Goal: Task Accomplishment & Management: Complete application form

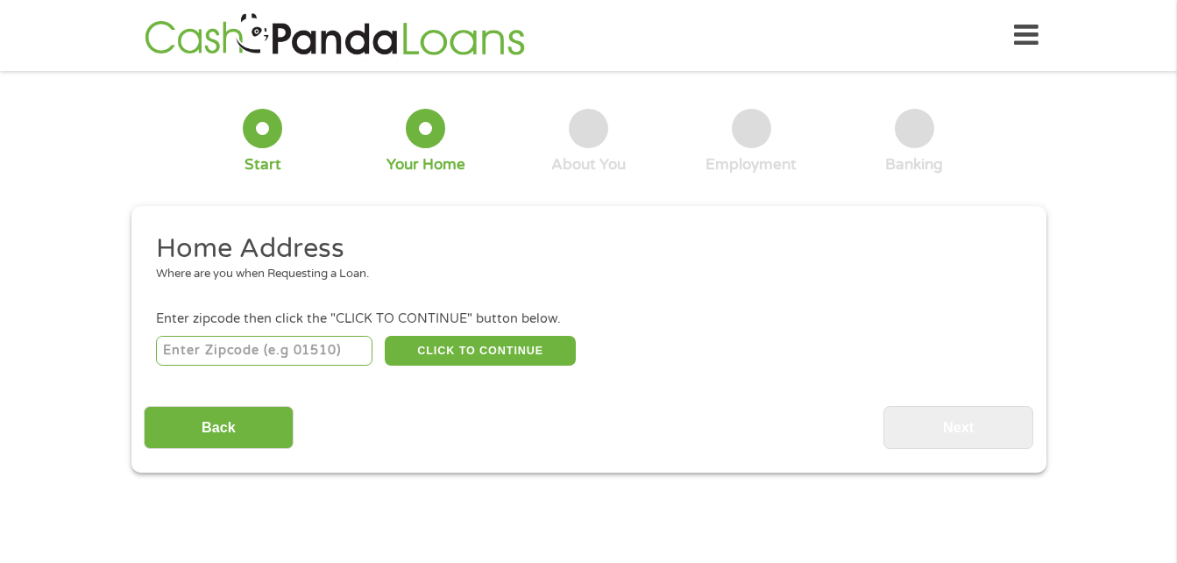
click at [324, 356] on input "number" at bounding box center [264, 351] width 217 height 30
type input "78410"
select select "[US_STATE]"
click at [528, 351] on button "CLICK TO CONTINUE" at bounding box center [480, 351] width 191 height 30
type input "78410"
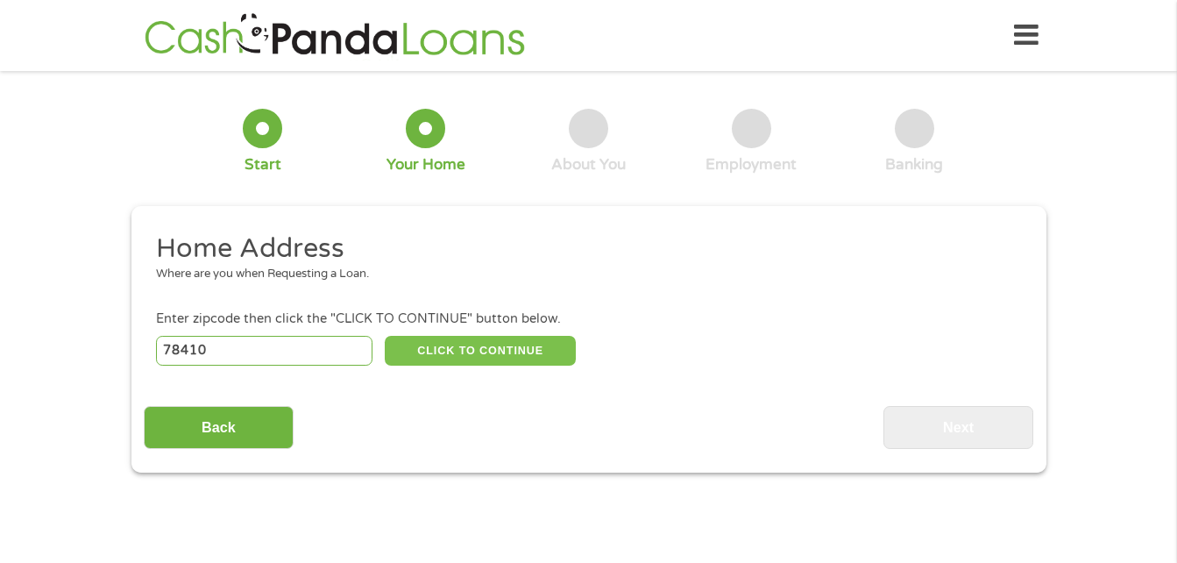
type input "[DATE]"
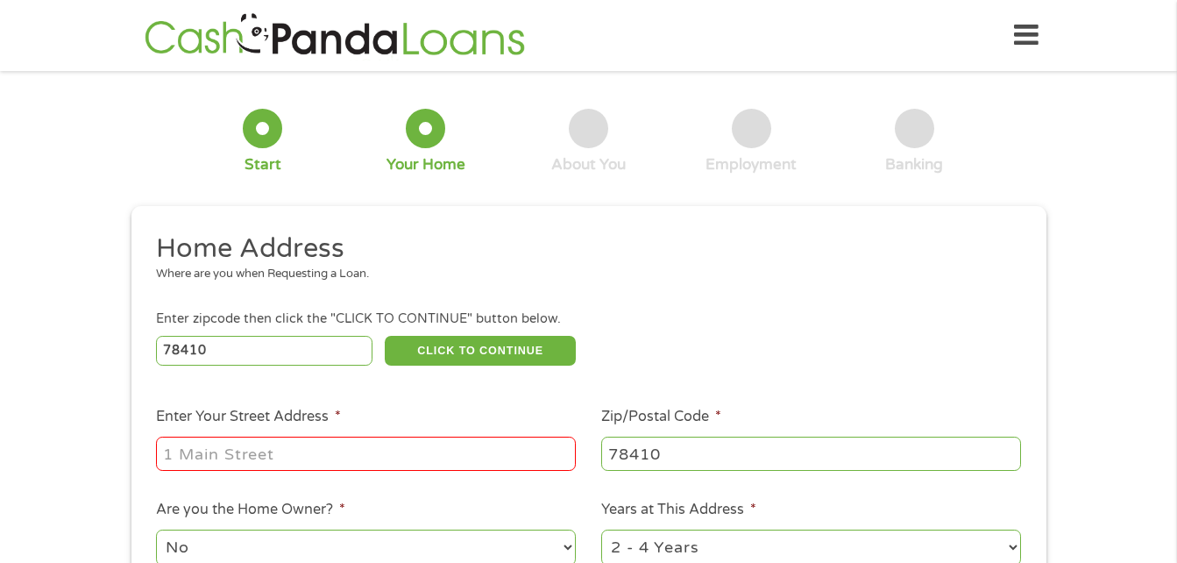
click at [429, 453] on input "Enter Your Street Address *" at bounding box center [366, 453] width 420 height 33
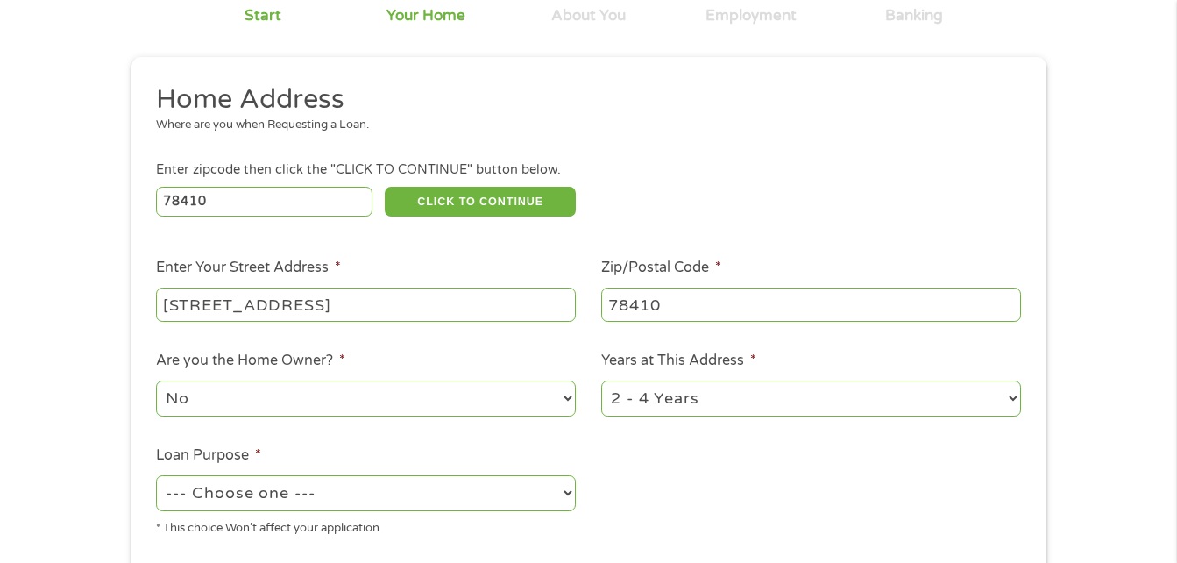
scroll to position [263, 0]
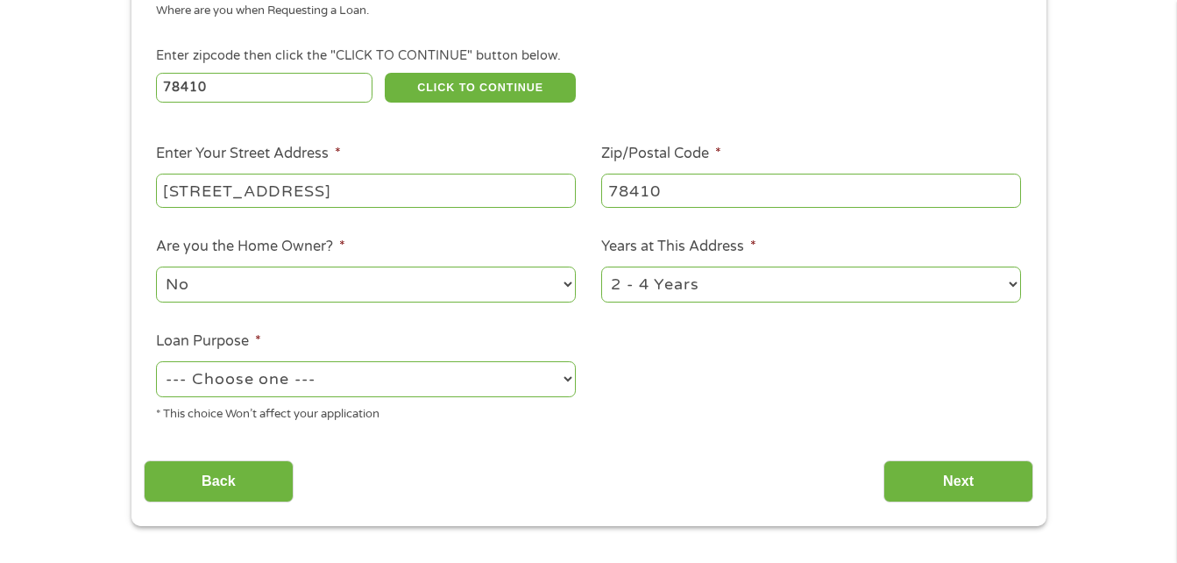
type input "[STREET_ADDRESS]"
click at [314, 386] on select "--- Choose one --- Pay Bills Debt Consolidation Home Improvement Major Purchase…" at bounding box center [366, 379] width 420 height 36
select select "paybills"
click at [156, 361] on select "--- Choose one --- Pay Bills Debt Consolidation Home Improvement Major Purchase…" at bounding box center [366, 379] width 420 height 36
click at [962, 487] on input "Next" at bounding box center [959, 481] width 150 height 43
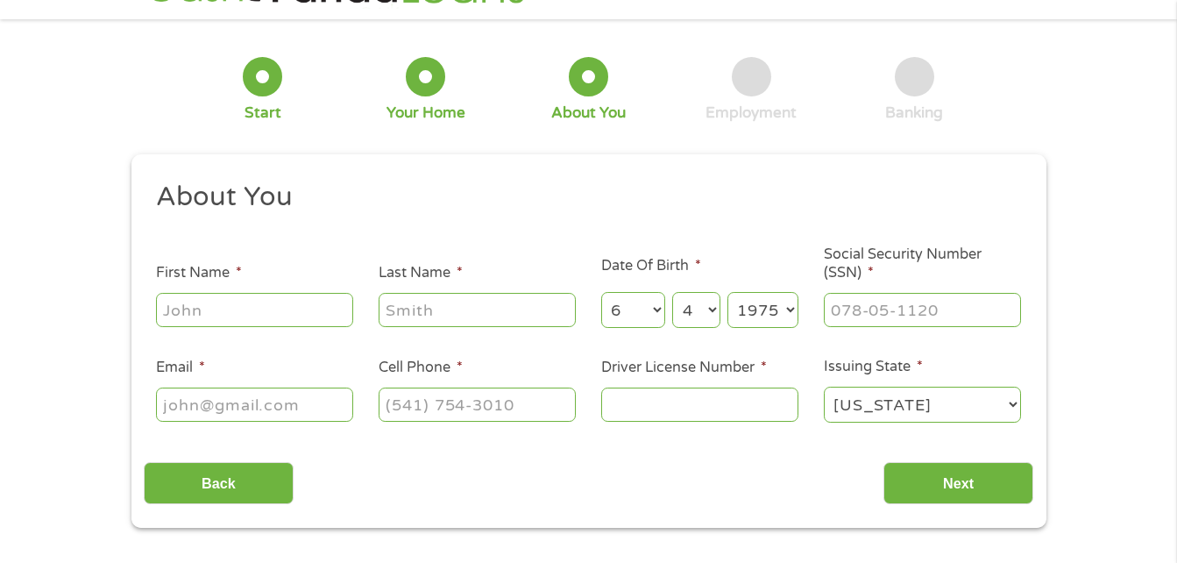
scroll to position [0, 0]
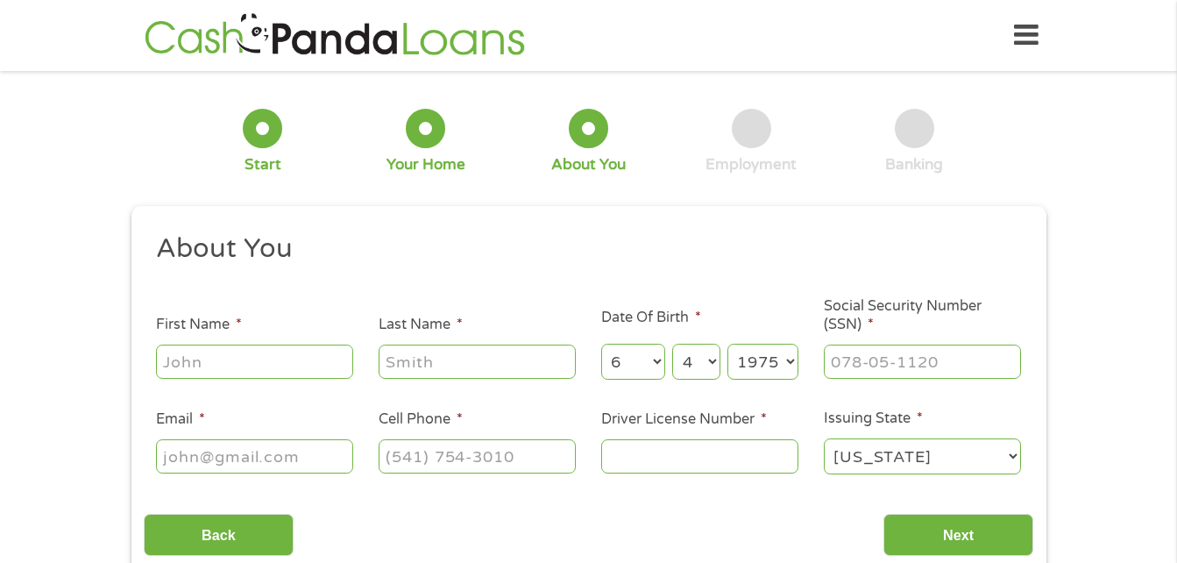
click at [210, 361] on input "First Name *" at bounding box center [254, 361] width 197 height 33
type input "[PERSON_NAME]"
type input "[EMAIL_ADDRESS][DOMAIN_NAME]"
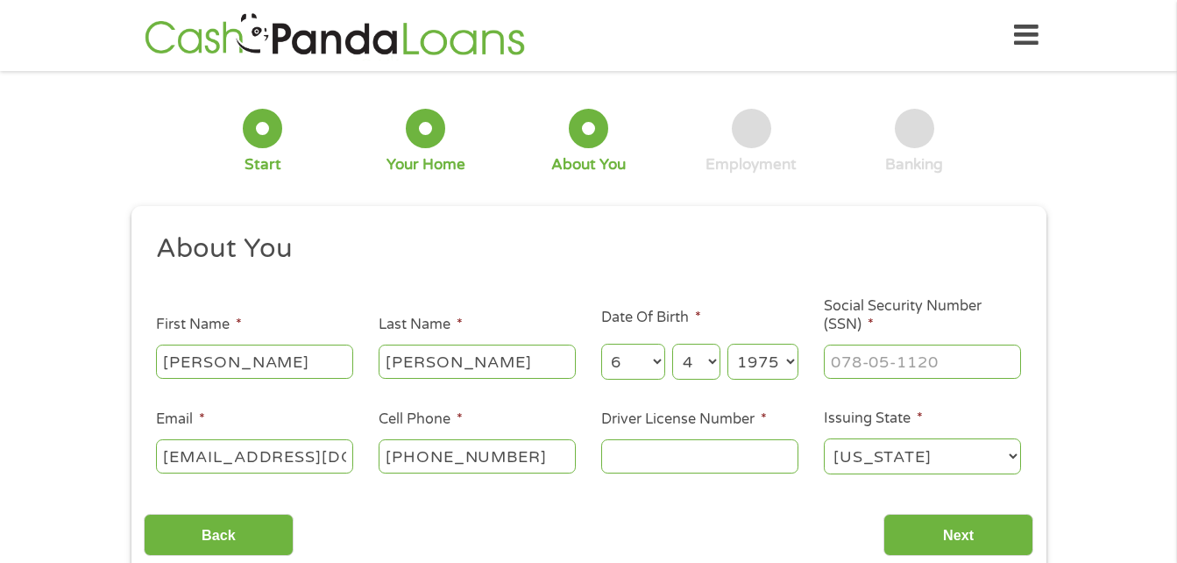
click at [540, 455] on input "[PHONE_NUMBER]" at bounding box center [477, 455] width 197 height 33
type input "[PHONE_NUMBER]"
click at [700, 463] on input "Driver License Number *" at bounding box center [699, 455] width 197 height 33
click at [871, 357] on input "___-__-____" at bounding box center [922, 361] width 197 height 33
type input "225-37-7877"
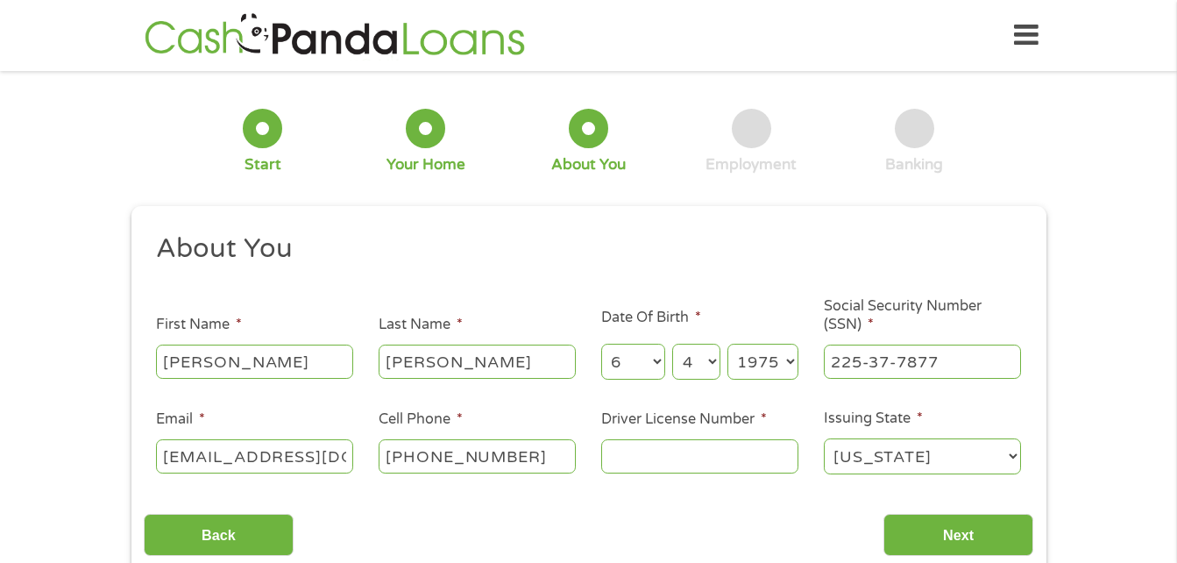
click at [639, 445] on input "Driver License Number *" at bounding box center [699, 455] width 197 height 33
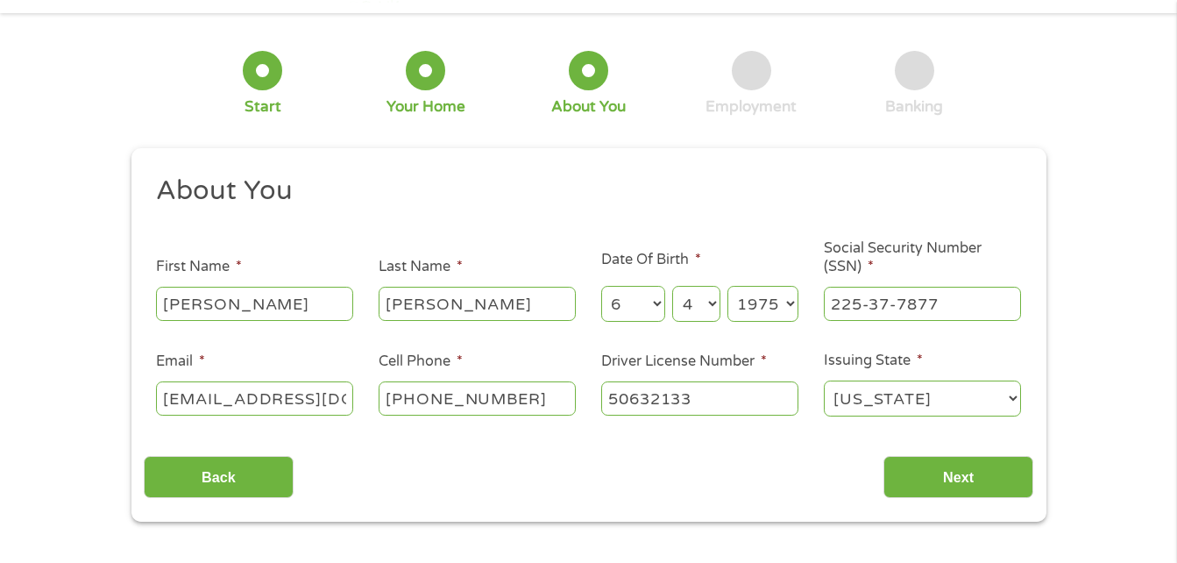
scroll to position [88, 0]
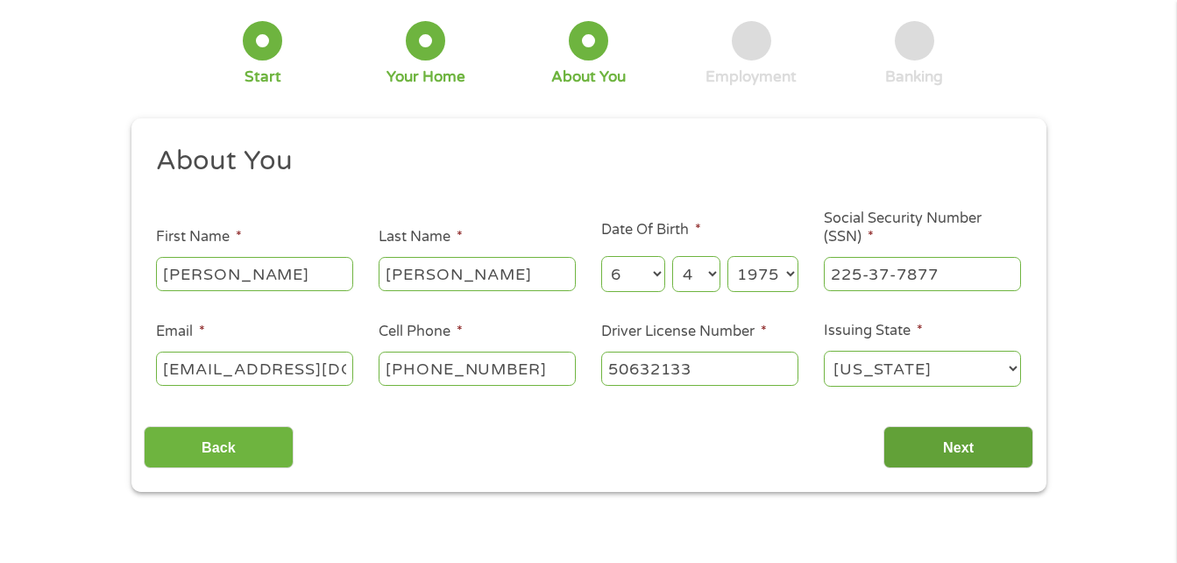
type input "50632133"
click at [928, 439] on input "Next" at bounding box center [959, 447] width 150 height 43
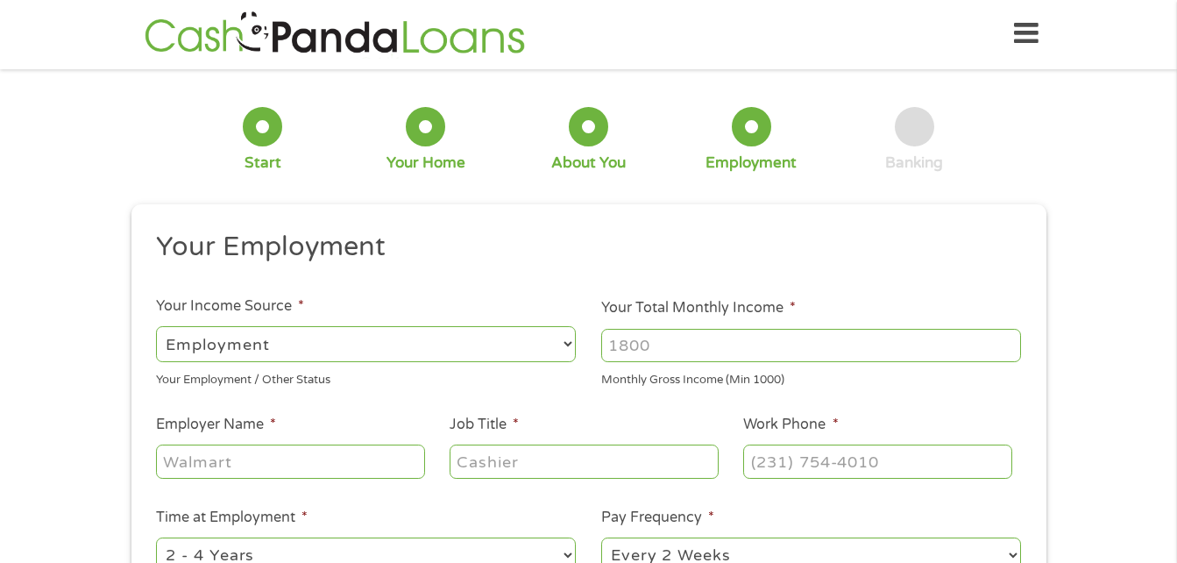
scroll to position [0, 0]
click at [482, 347] on select "--- Choose one --- Employment [DEMOGRAPHIC_DATA] Benefits" at bounding box center [366, 346] width 420 height 36
click at [156, 328] on select "--- Choose one --- Employment [DEMOGRAPHIC_DATA] Benefits" at bounding box center [366, 346] width 420 height 36
click at [739, 348] on input "Your Total Monthly Income *" at bounding box center [811, 347] width 420 height 33
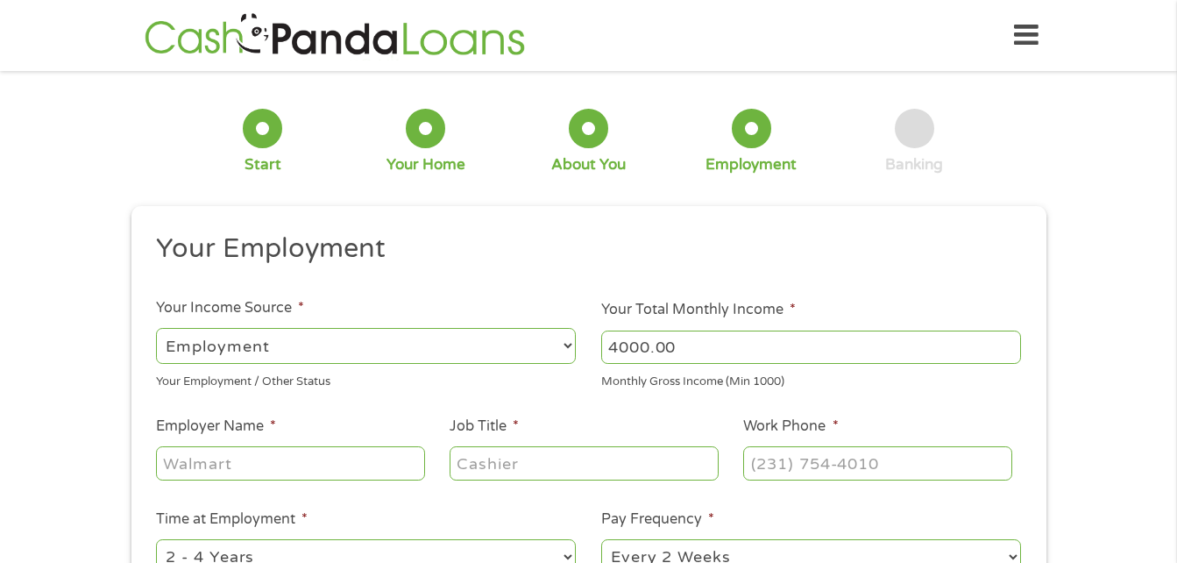
type input "4000.00"
click at [231, 456] on input "Employer Name *" at bounding box center [290, 462] width 268 height 33
type input "Bull Moose"
click at [565, 459] on input "Job Title *" at bounding box center [584, 462] width 268 height 33
type input "N"
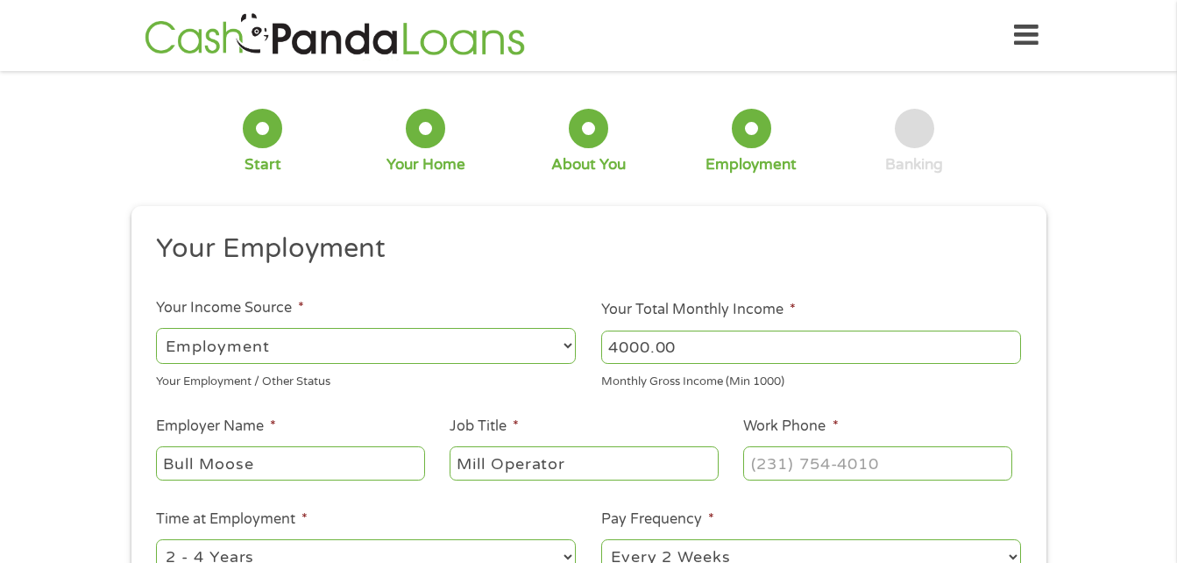
type input "Mill Operator"
click at [768, 455] on input "(___) ___-____" at bounding box center [877, 462] width 268 height 33
type input "[PHONE_NUMBER]"
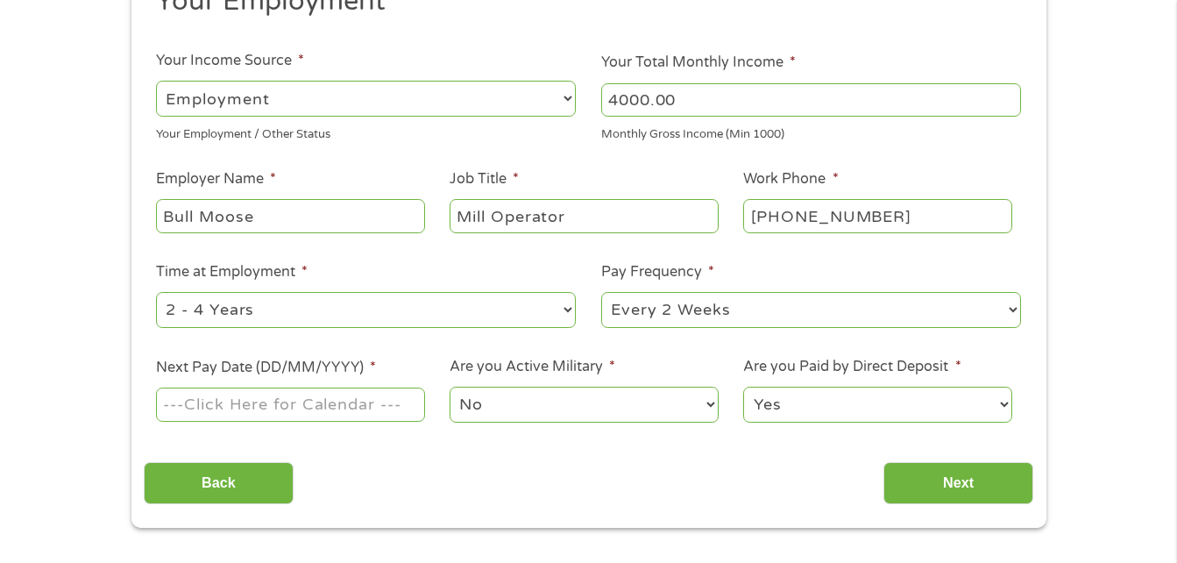
scroll to position [263, 0]
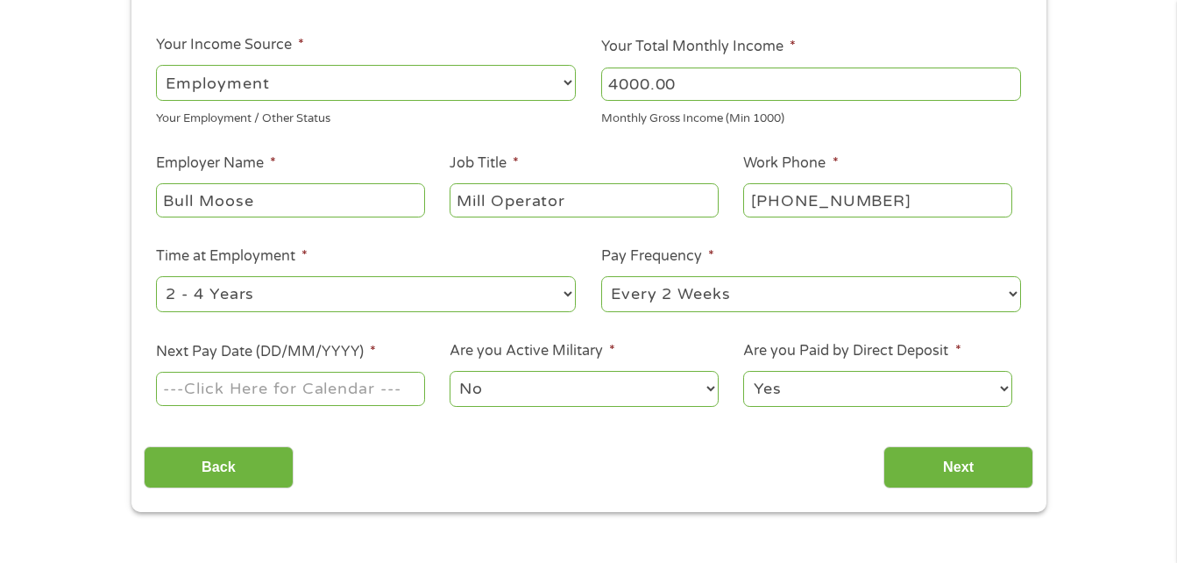
click at [856, 294] on select "--- Choose one --- Every 2 Weeks Every Week Monthly Semi-Monthly" at bounding box center [811, 294] width 420 height 36
click at [601, 276] on select "--- Choose one --- Every 2 Weeks Every Week Monthly Semi-Monthly" at bounding box center [811, 294] width 420 height 36
click at [816, 290] on select "--- Choose one --- Every 2 Weeks Every Week Monthly Semi-Monthly" at bounding box center [811, 294] width 420 height 36
select select "weekly"
click at [601, 276] on select "--- Choose one --- Every 2 Weeks Every Week Monthly Semi-Monthly" at bounding box center [811, 294] width 420 height 36
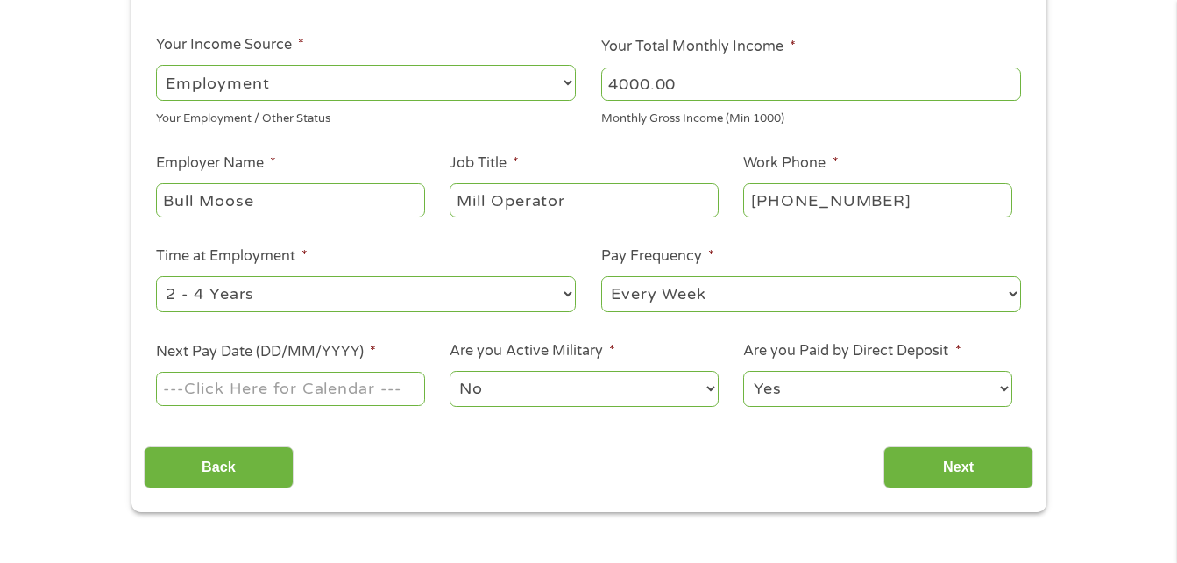
click at [234, 303] on select "--- Choose one --- 1 Year or less 1 - 2 Years 2 - 4 Years Over 4 Years" at bounding box center [366, 294] width 420 height 36
select select "24months"
click at [156, 276] on select "--- Choose one --- 1 Year or less 1 - 2 Years 2 - 4 Years Over 4 Years" at bounding box center [366, 294] width 420 height 36
click at [335, 391] on input "Next Pay Date (DD/MM/YYYY) *" at bounding box center [290, 388] width 268 height 33
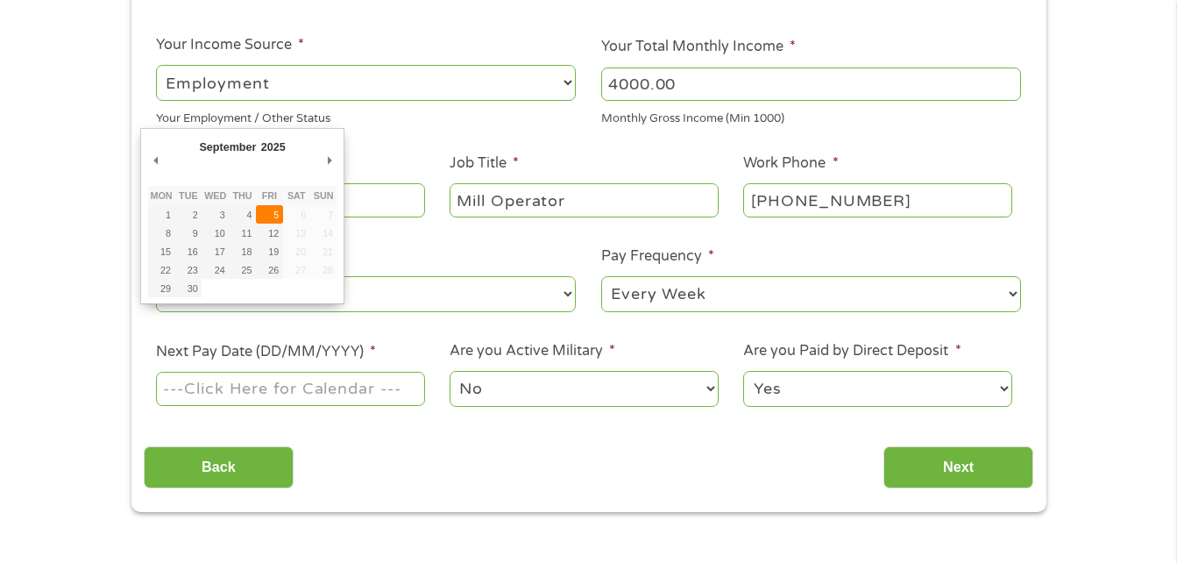
type input "[DATE]"
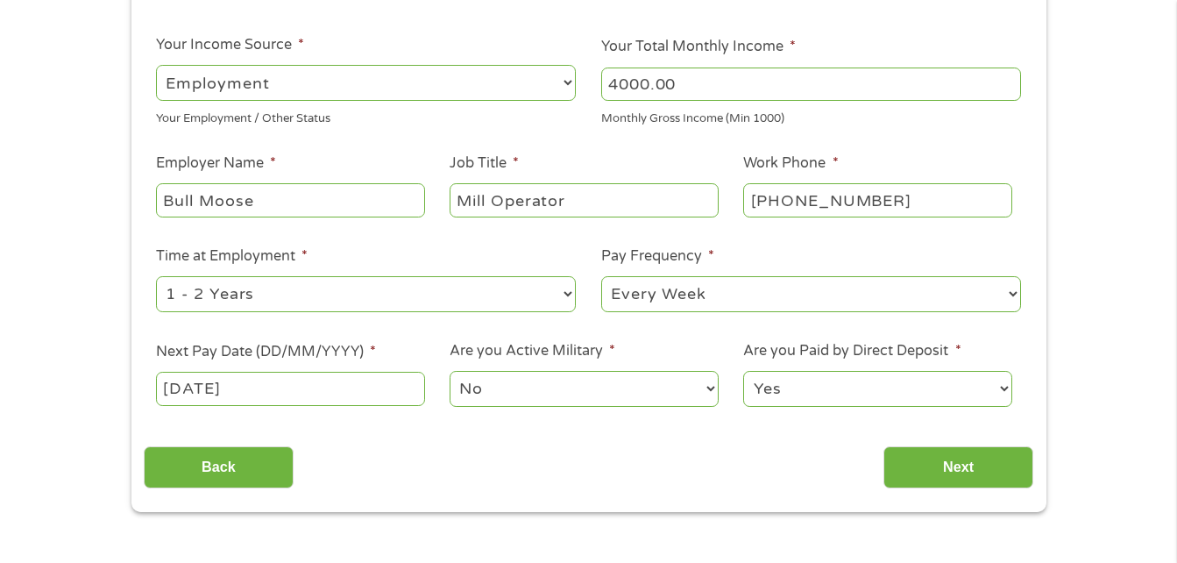
click at [312, 397] on input "[DATE]" at bounding box center [290, 388] width 268 height 33
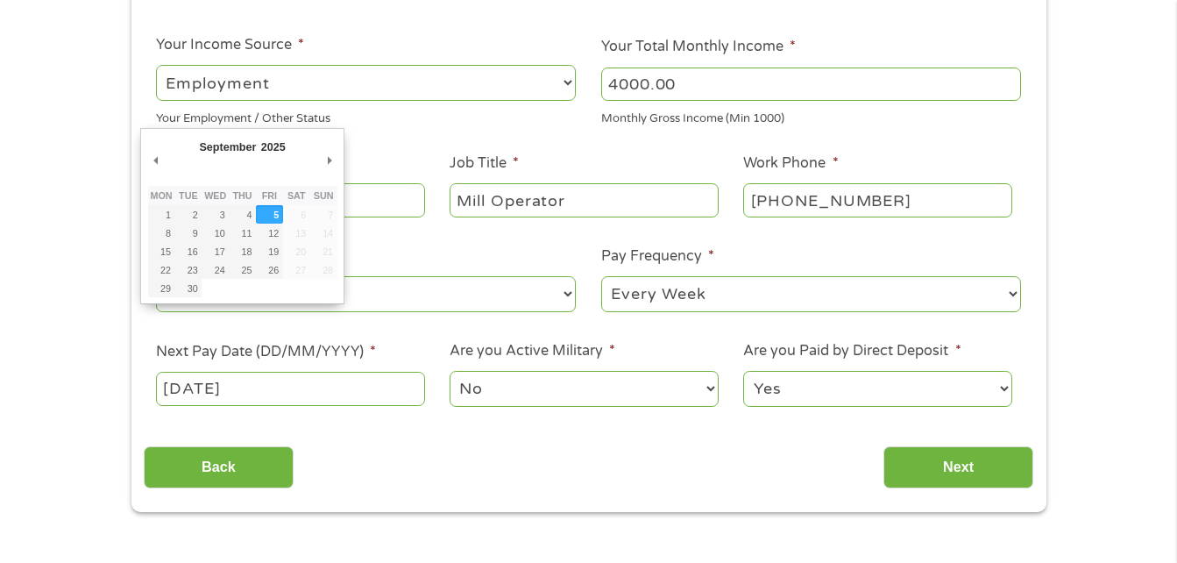
click at [846, 384] on select "Yes No" at bounding box center [877, 389] width 268 height 36
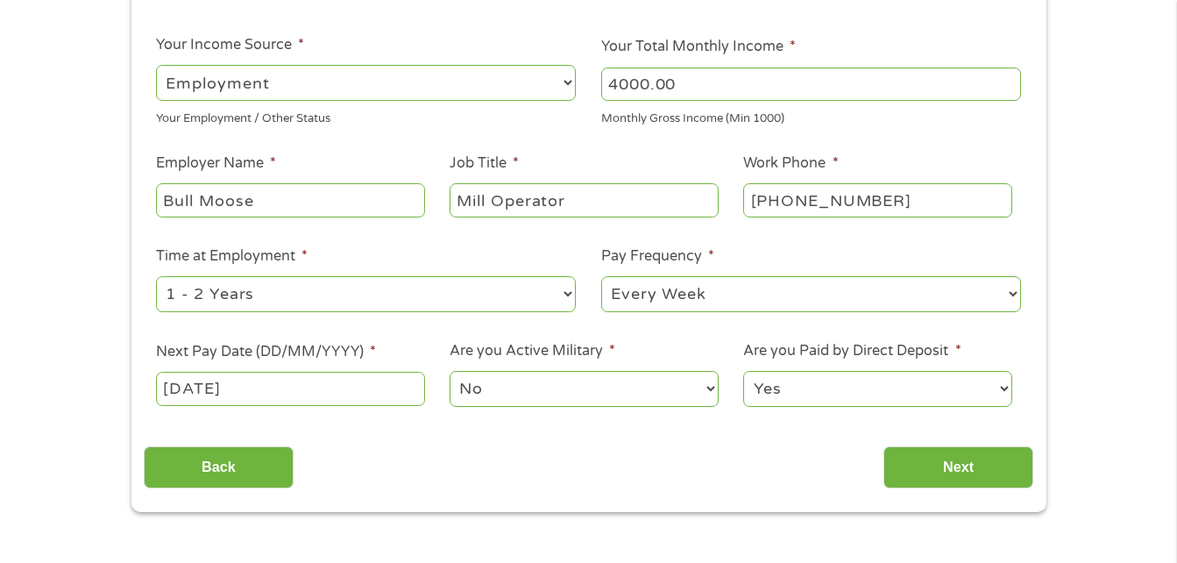
click at [743, 371] on select "Yes No" at bounding box center [877, 389] width 268 height 36
click at [939, 462] on input "Next" at bounding box center [959, 467] width 150 height 43
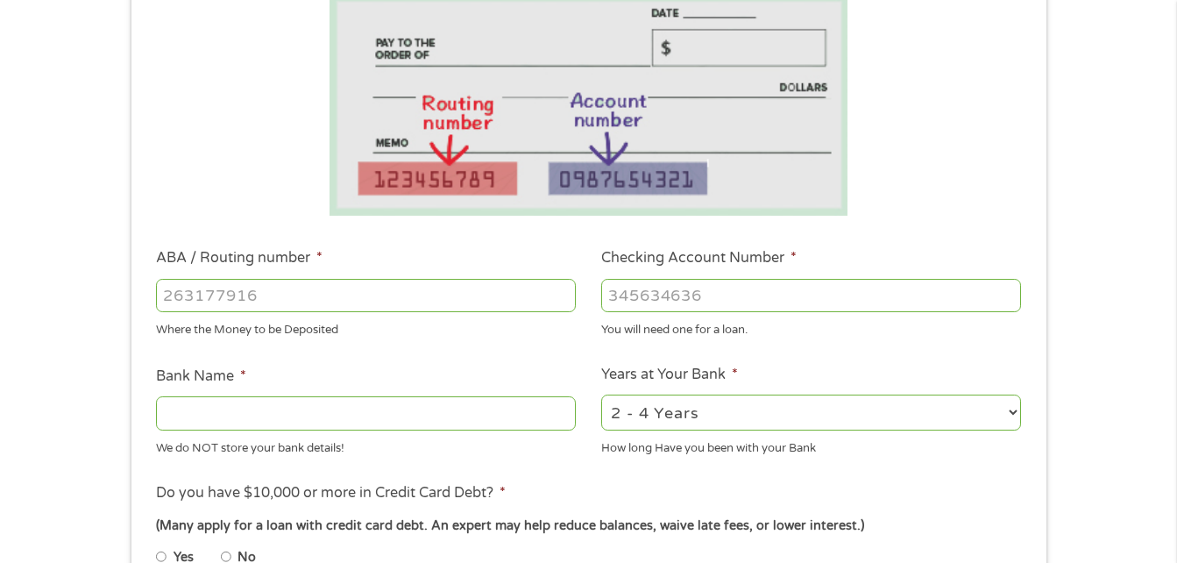
scroll to position [351, 0]
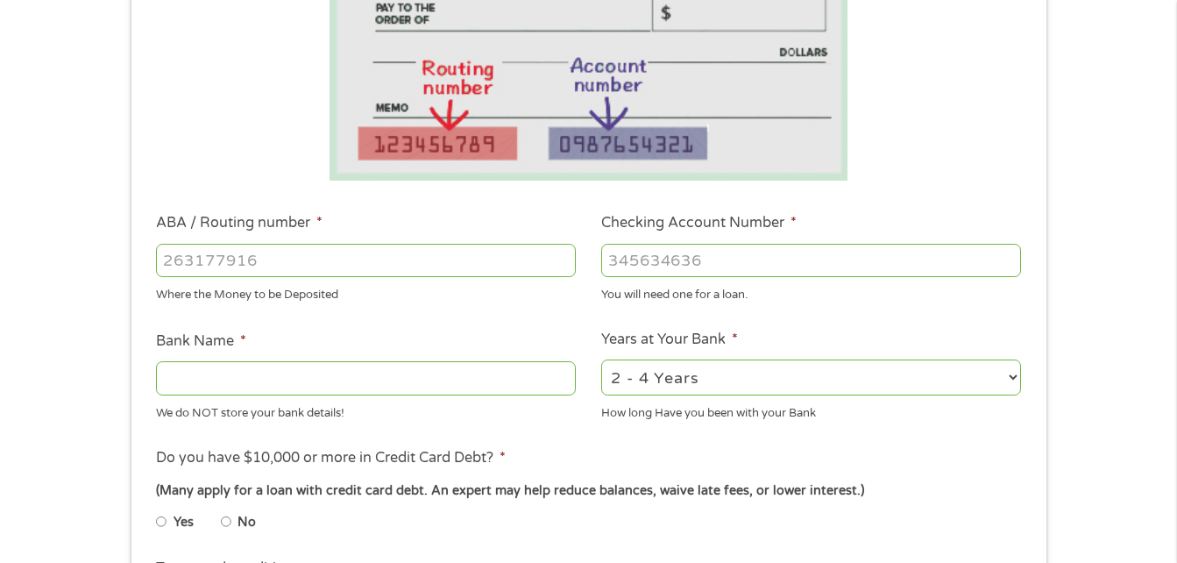
click at [282, 379] on input "Bank Name *" at bounding box center [366, 377] width 420 height 33
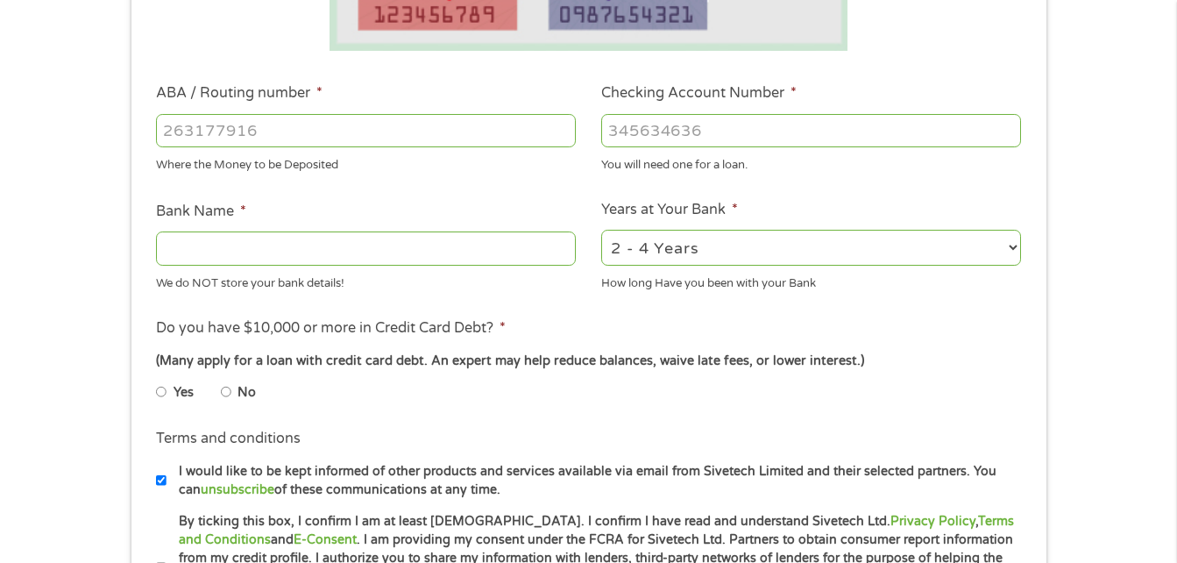
scroll to position [526, 0]
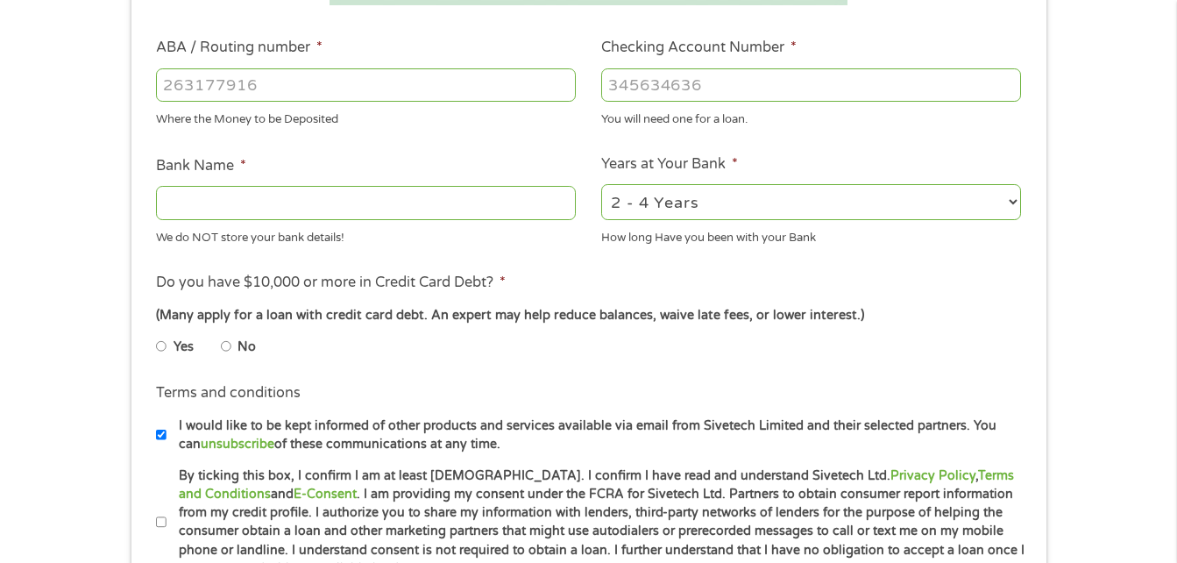
click at [226, 348] on input "No" at bounding box center [226, 346] width 11 height 28
radio input "true"
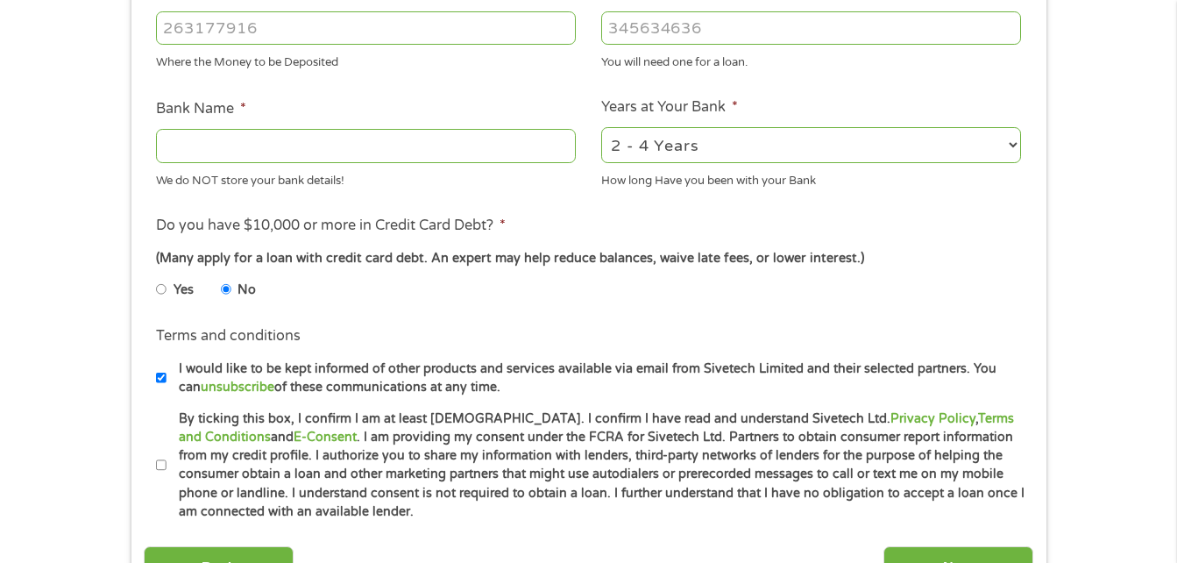
scroll to position [614, 0]
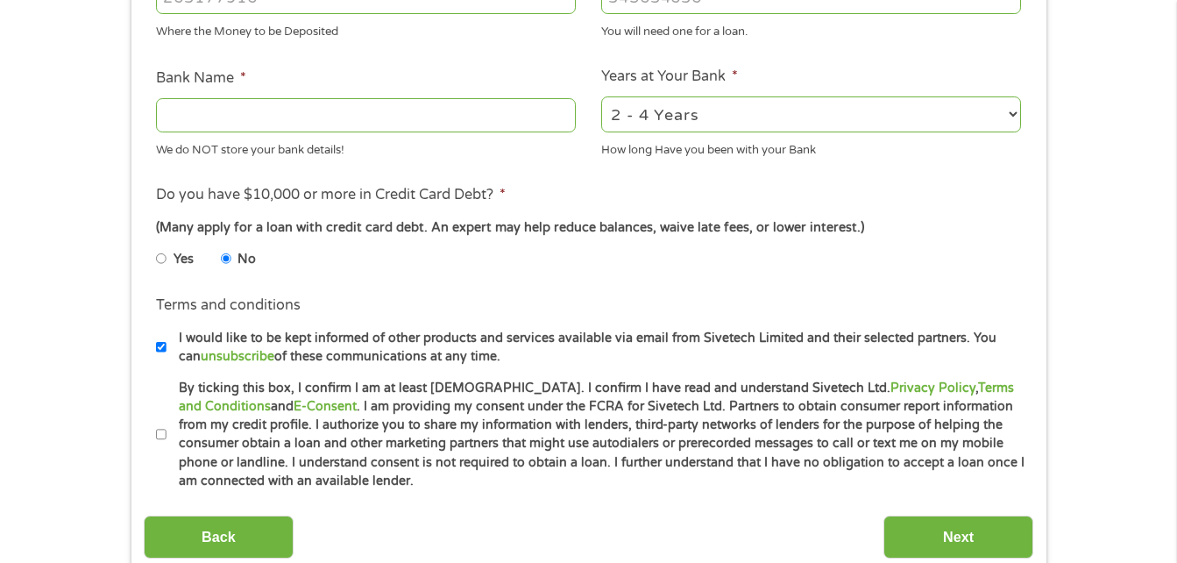
click at [162, 434] on input "By ticking this box, I confirm I am at least [DEMOGRAPHIC_DATA]. I confirm I ha…" at bounding box center [161, 435] width 11 height 28
checkbox input "true"
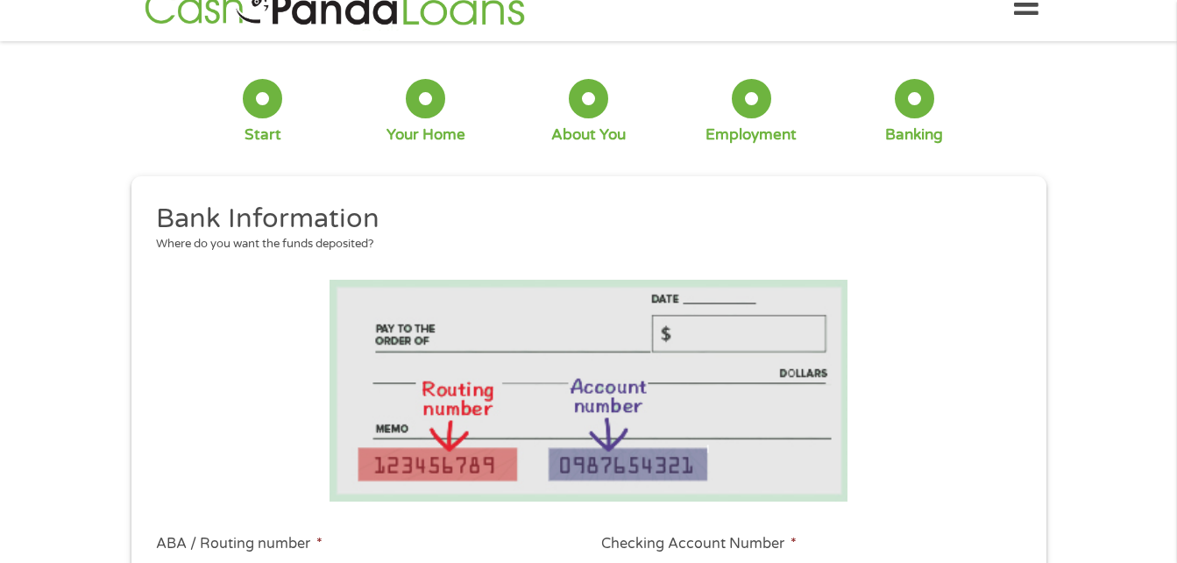
scroll to position [0, 0]
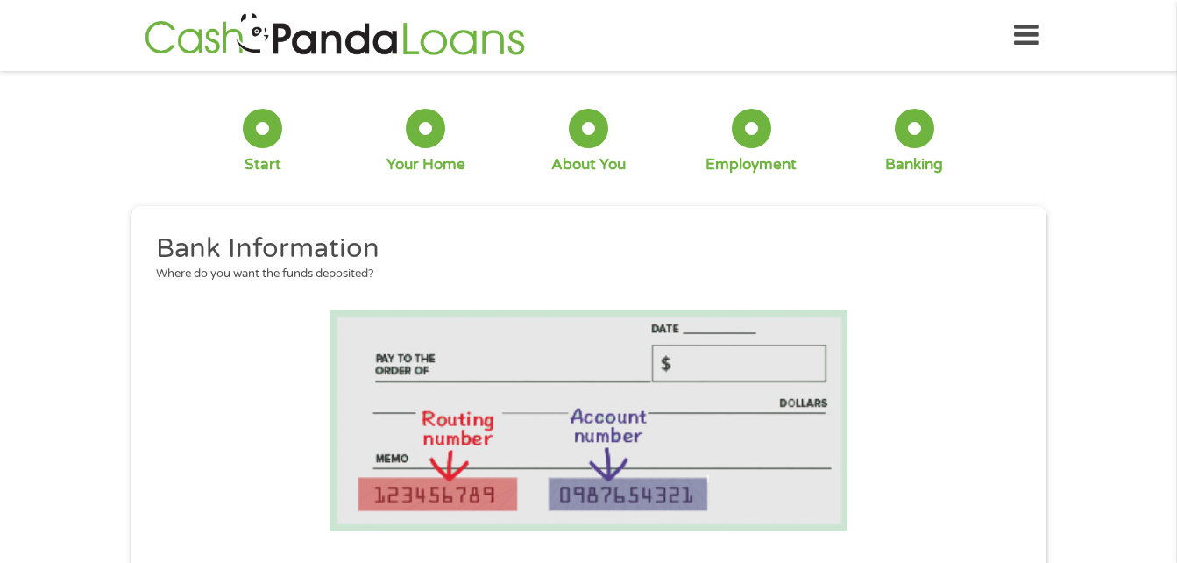
click at [267, 137] on div at bounding box center [262, 128] width 39 height 39
